Goal: Find specific page/section: Find specific page/section

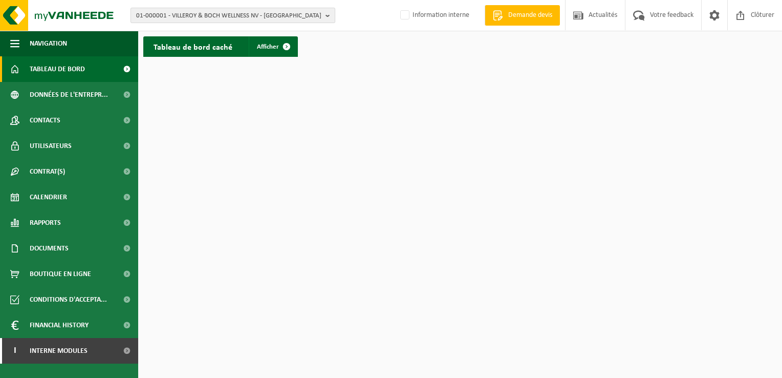
click at [210, 13] on span "01-000001 - VILLEROY & BOCH WELLNESS NV - ROESELARE" at bounding box center [228, 15] width 185 height 15
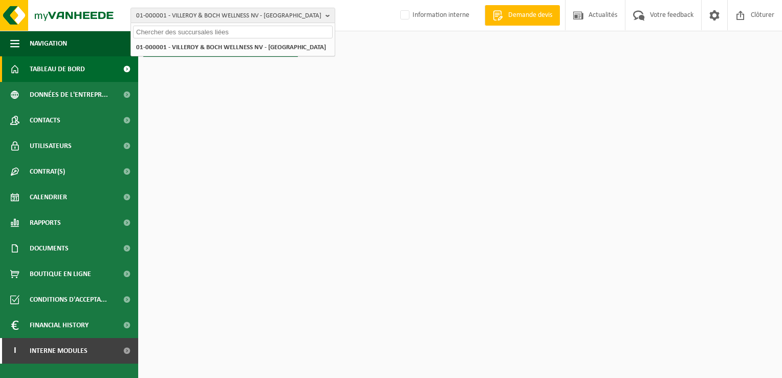
click at [155, 32] on input "text" at bounding box center [233, 32] width 200 height 13
paste input "01-085953"
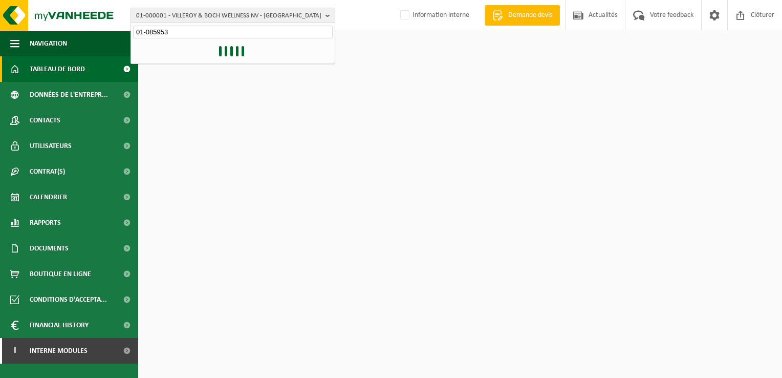
type input "01-085953"
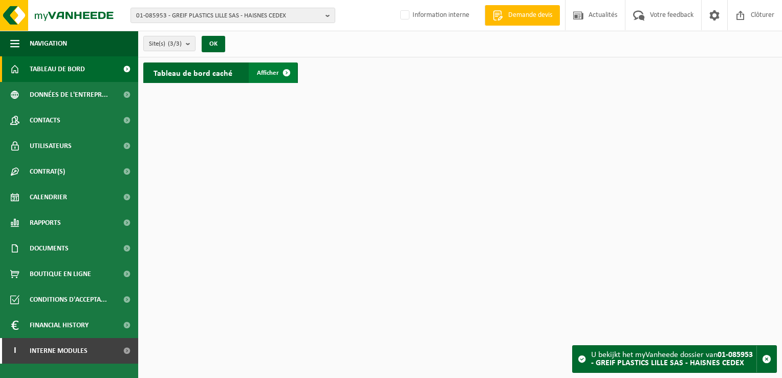
click at [285, 70] on span at bounding box center [286, 72] width 20 height 20
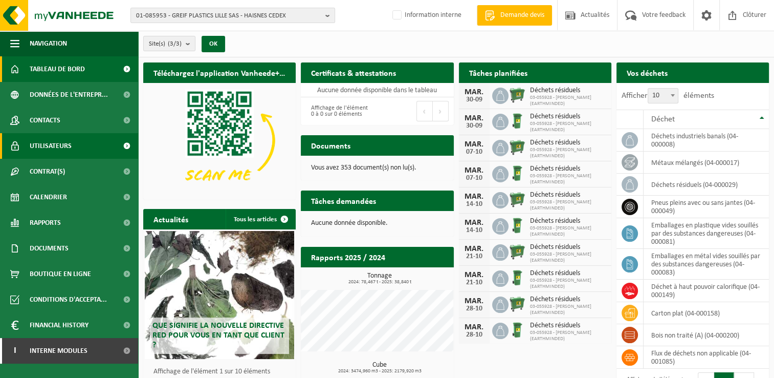
click at [48, 142] on span "Utilisateurs" at bounding box center [51, 146] width 42 height 26
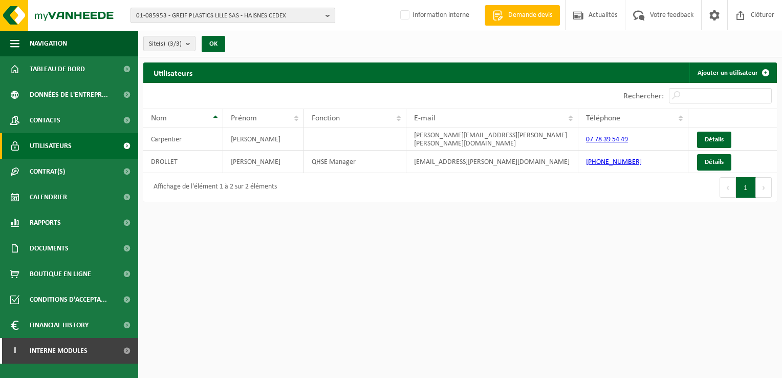
click at [280, 14] on span "01-085953 - GREIF PLASTICS LILLE SAS - HAISNES CEDEX" at bounding box center [228, 15] width 185 height 15
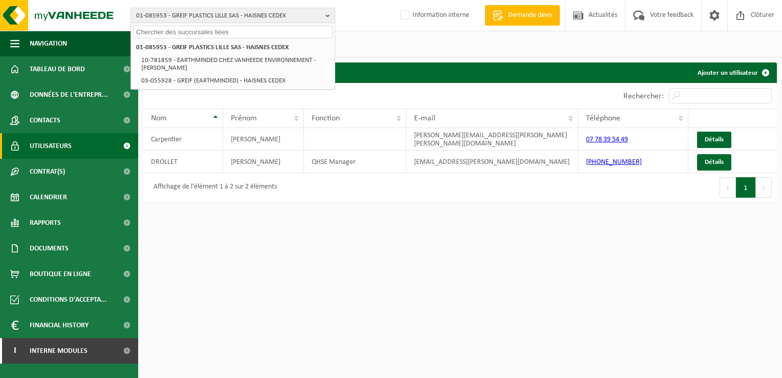
paste input "10-915115"
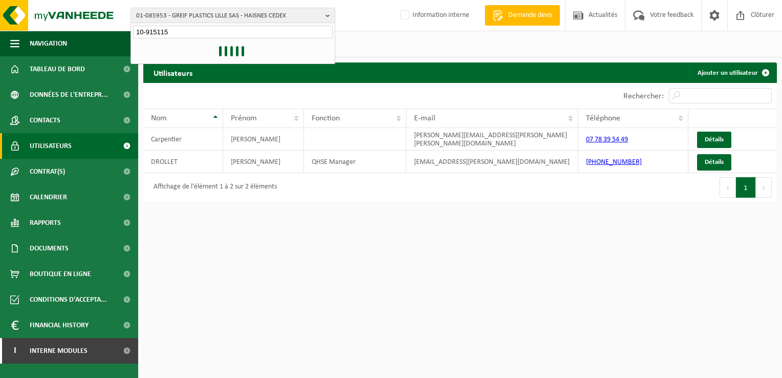
type input "10-915115"
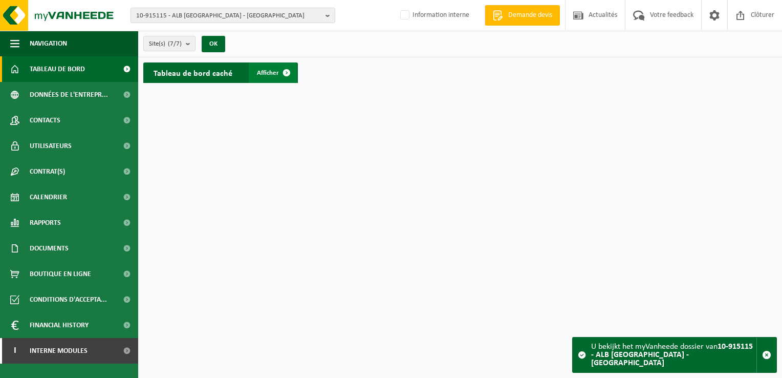
click at [281, 75] on span at bounding box center [286, 72] width 20 height 20
